Goal: Obtain resource: Download file/media

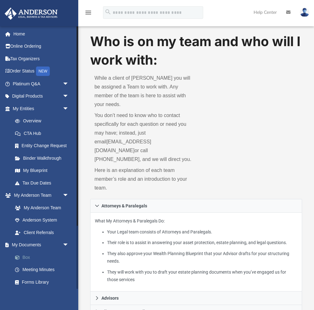
click at [35, 254] on link "Box" at bounding box center [44, 257] width 70 height 13
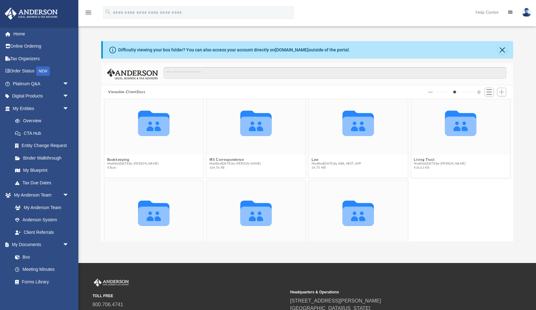
scroll to position [10, 0]
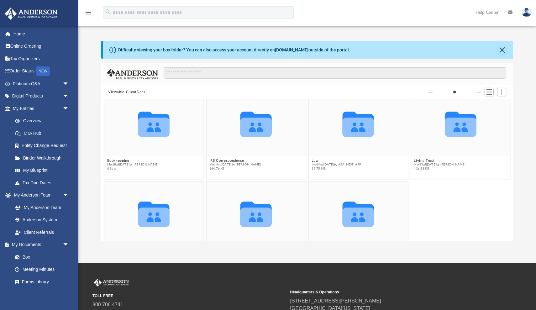
click at [314, 129] on icon "grid" at bounding box center [460, 127] width 31 height 19
click at [314, 161] on button "Living Trust" at bounding box center [440, 161] width 52 height 4
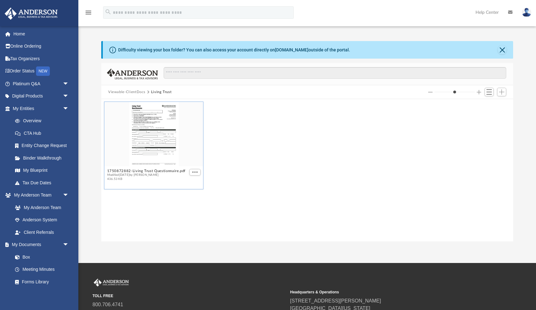
click at [148, 139] on div "grid" at bounding box center [153, 134] width 99 height 64
click at [137, 171] on button "1750872882-Living Trust Questionnaire.pdf" at bounding box center [146, 171] width 79 height 4
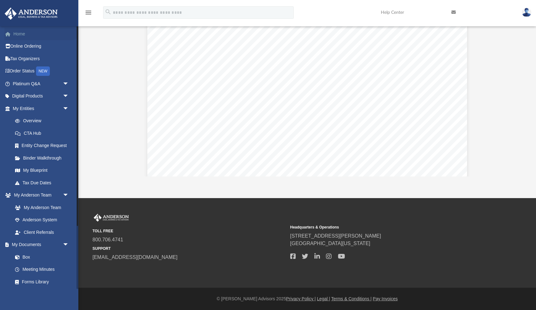
click at [24, 32] on link "Home" at bounding box center [41, 34] width 74 height 13
click at [314, 11] on icon at bounding box center [453, 12] width 4 height 4
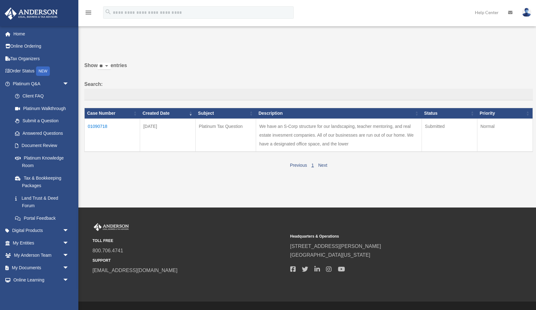
click at [102, 129] on td "01090718" at bounding box center [112, 135] width 55 height 33
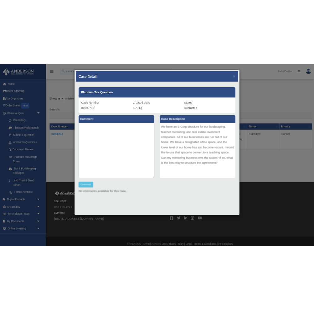
scroll to position [8, 0]
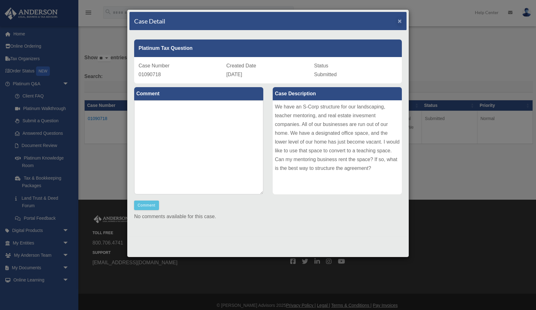
click at [399, 20] on span "×" at bounding box center [400, 20] width 4 height 7
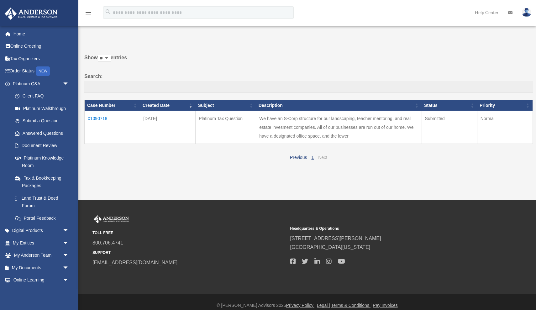
click at [323, 155] on link "Next" at bounding box center [322, 157] width 9 height 5
